Goal: Task Accomplishment & Management: Complete application form

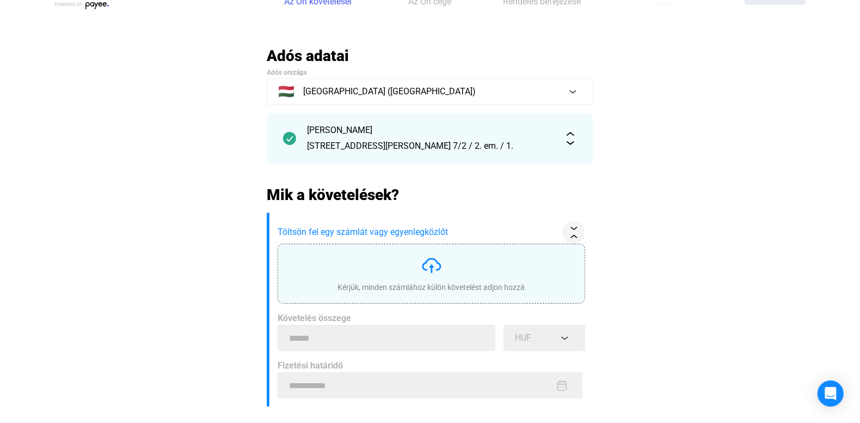
scroll to position [163, 0]
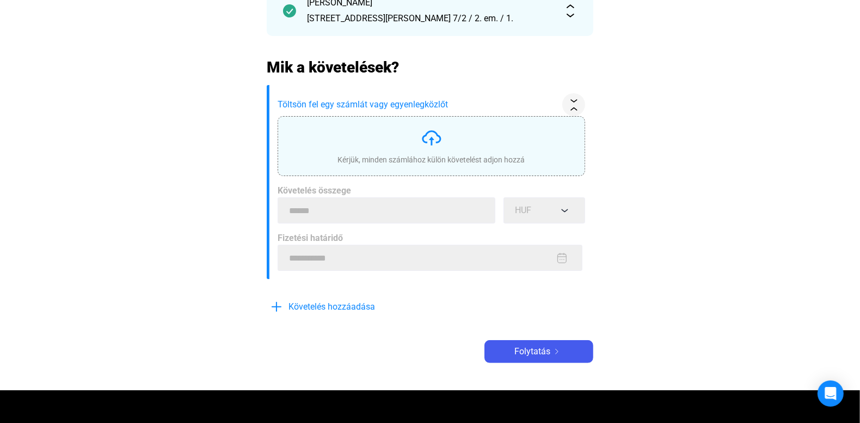
click at [427, 133] on img at bounding box center [432, 138] width 22 height 22
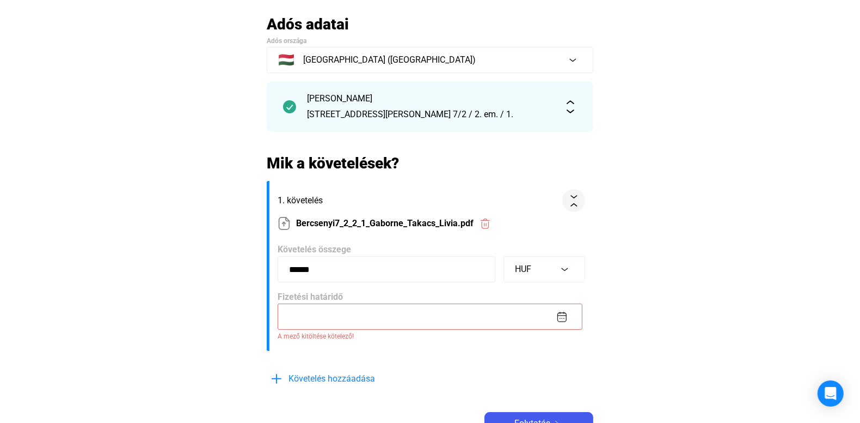
scroll to position [54, 0]
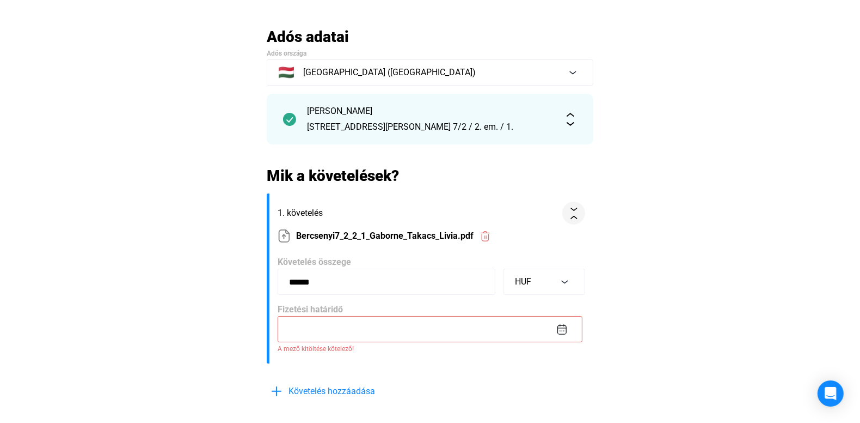
click at [361, 320] on input at bounding box center [430, 329] width 305 height 26
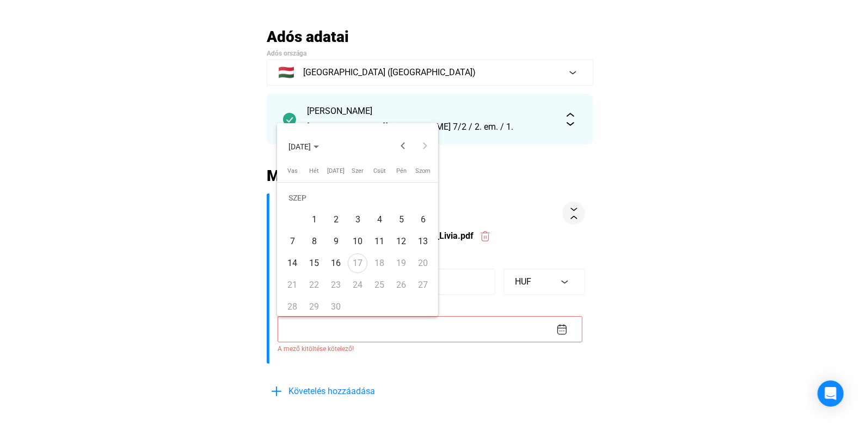
click at [336, 304] on div "30" at bounding box center [336, 307] width 20 height 20
click at [313, 262] on div "15" at bounding box center [314, 263] width 20 height 20
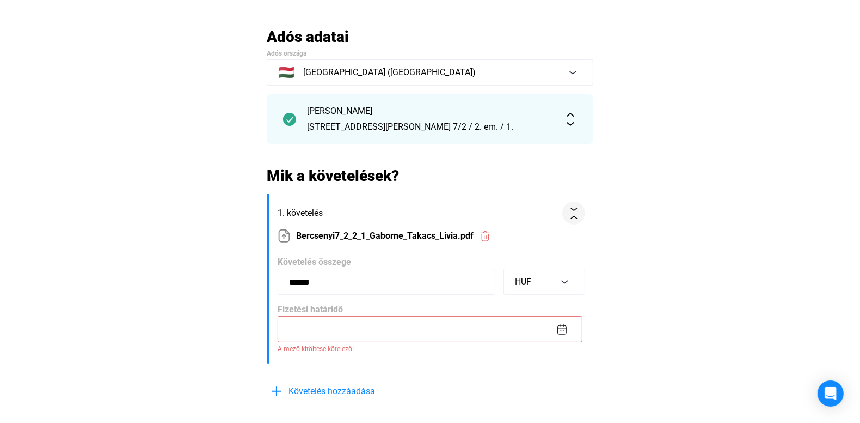
type input "**********"
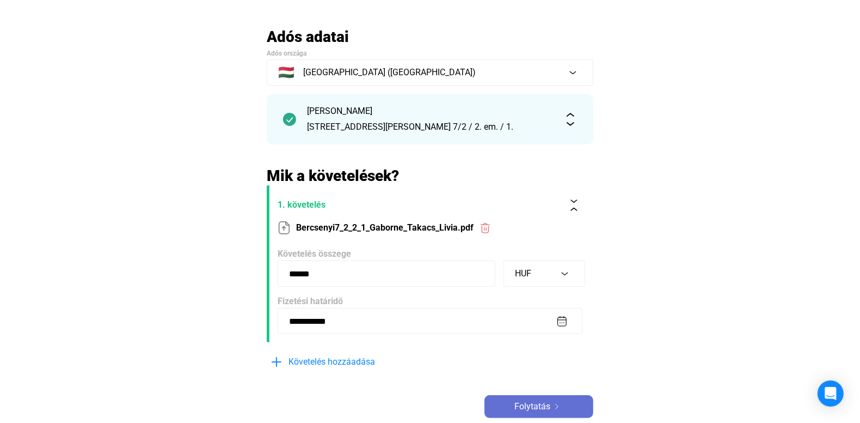
click at [531, 405] on span "Folytatás" at bounding box center [533, 406] width 36 height 13
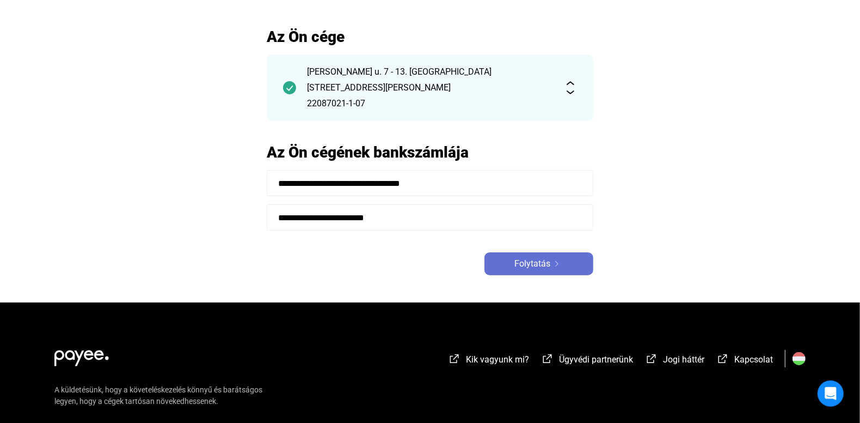
click at [541, 263] on span "Folytatás" at bounding box center [533, 263] width 36 height 13
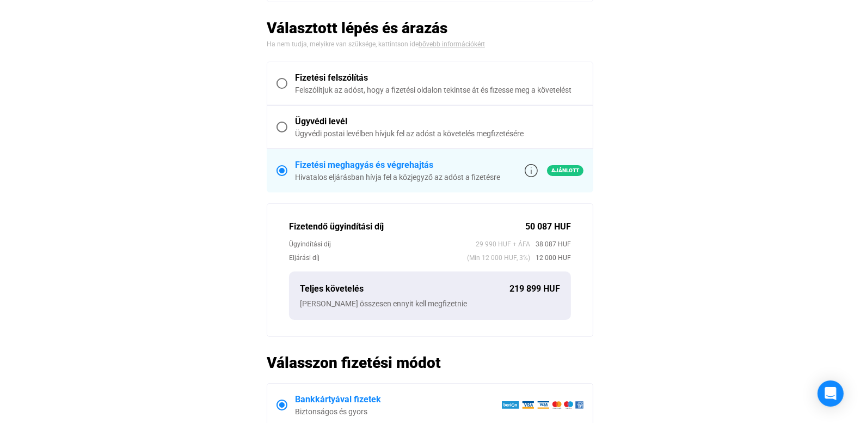
scroll to position [381, 0]
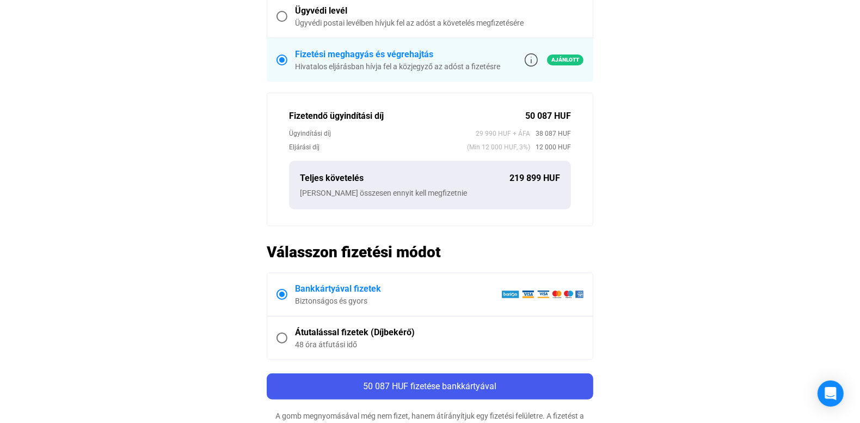
click at [327, 341] on div "48 óra átfutási idő" at bounding box center [439, 344] width 289 height 11
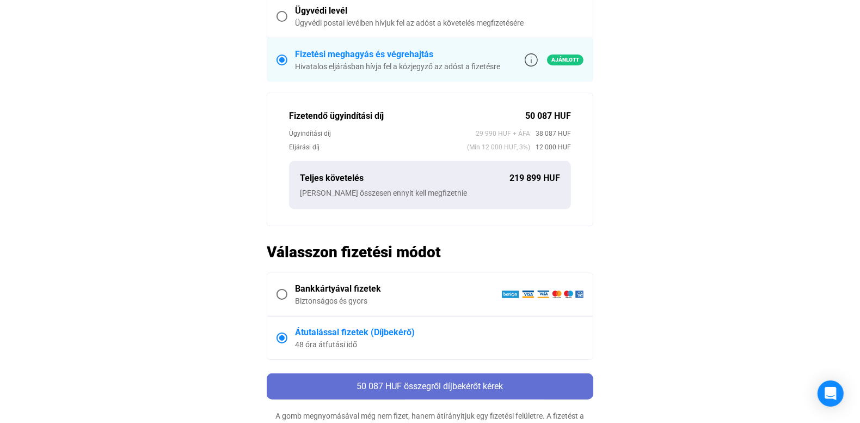
click at [435, 386] on span "50 087 HUF összegről díjbekérőt kérek" at bounding box center [430, 386] width 146 height 10
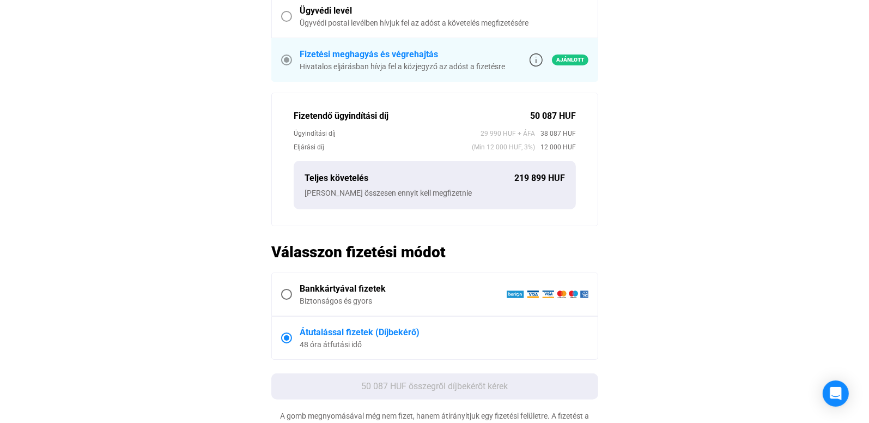
scroll to position [0, 0]
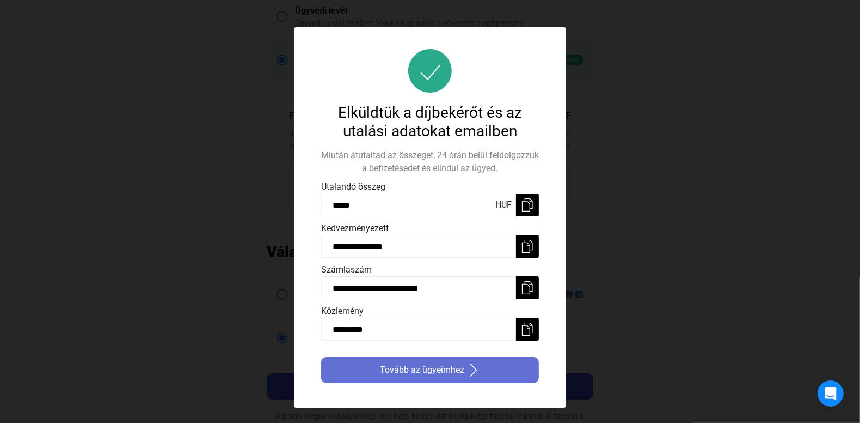
click at [415, 369] on span "Tovább az ügyeimhez" at bounding box center [422, 369] width 84 height 13
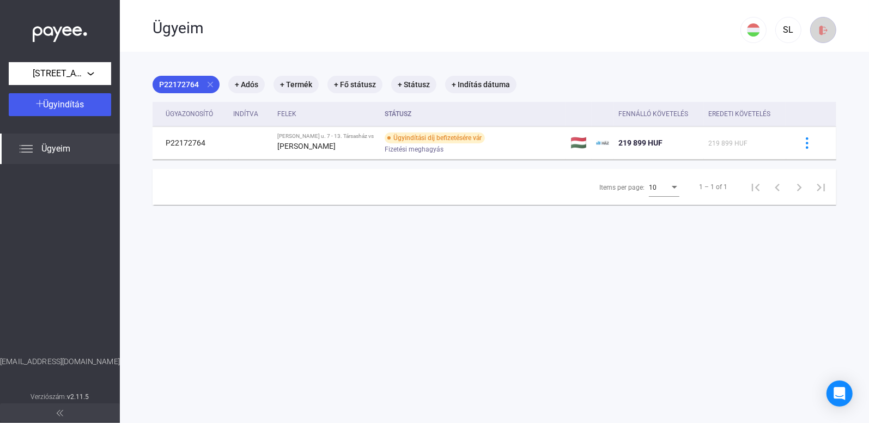
click at [817, 28] on img at bounding box center [822, 30] width 11 height 11
